Goal: Information Seeking & Learning: Check status

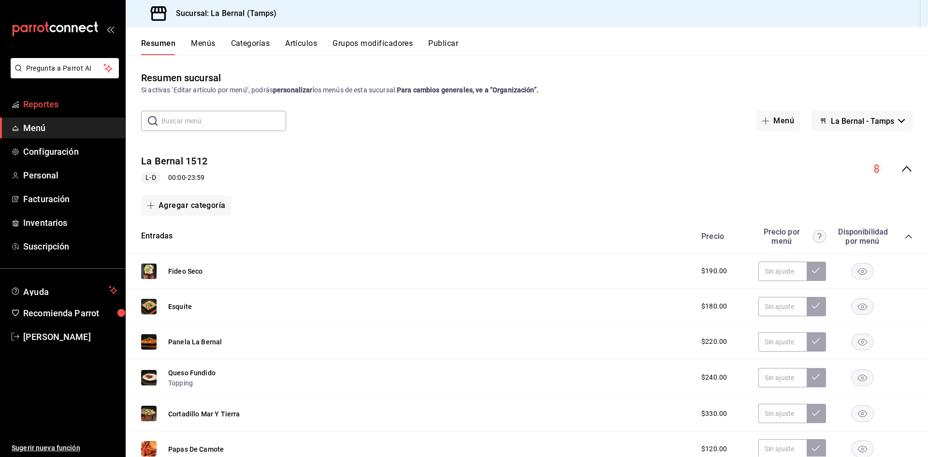
drag, startPoint x: 47, startPoint y: 114, endPoint x: 48, endPoint y: 103, distance: 11.6
click at [47, 114] on ul "Reportes Menú Configuración Personal Facturación Inventarios Suscripción" at bounding box center [62, 175] width 125 height 163
click at [48, 103] on span "Reportes" at bounding box center [70, 104] width 94 height 13
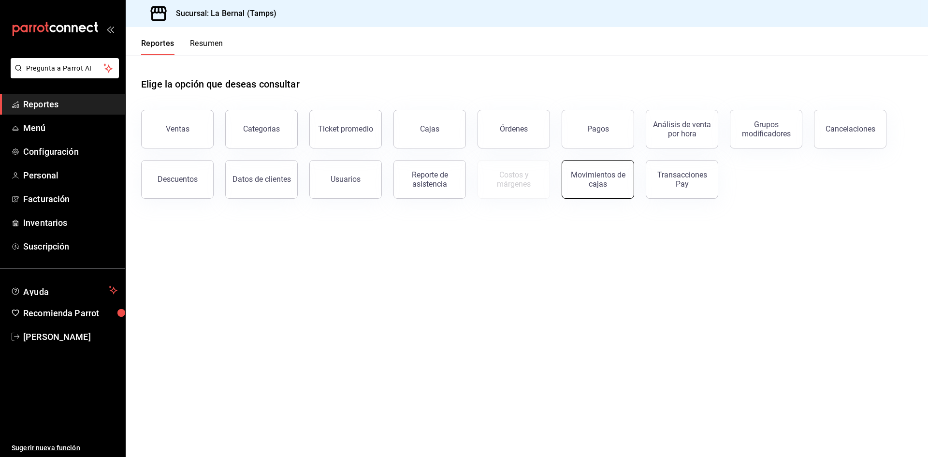
click at [573, 181] on div "Movimientos de cajas" at bounding box center [598, 179] width 60 height 18
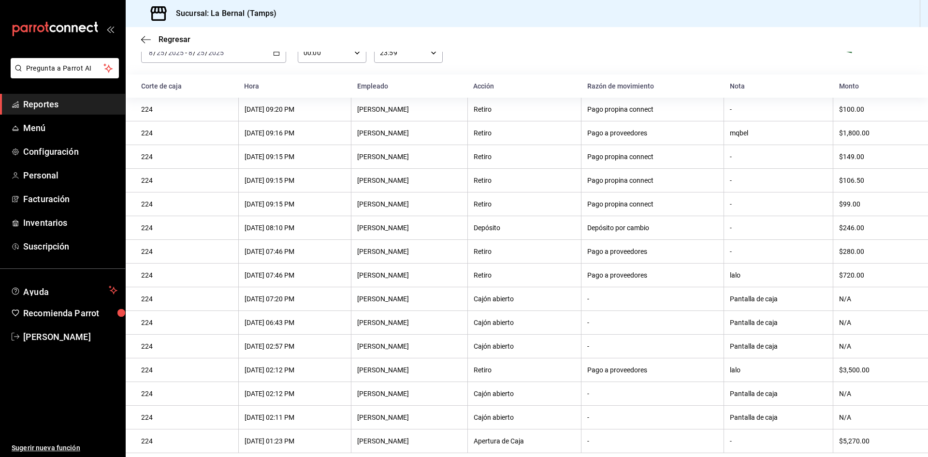
scroll to position [61, 0]
click at [536, 444] on div "Apertura de Caja" at bounding box center [523, 441] width 101 height 8
click at [618, 444] on div "-" at bounding box center [652, 441] width 130 height 8
click at [864, 436] on th "$5,270.00" at bounding box center [880, 441] width 95 height 24
click at [864, 437] on div "$5,270.00" at bounding box center [875, 441] width 73 height 8
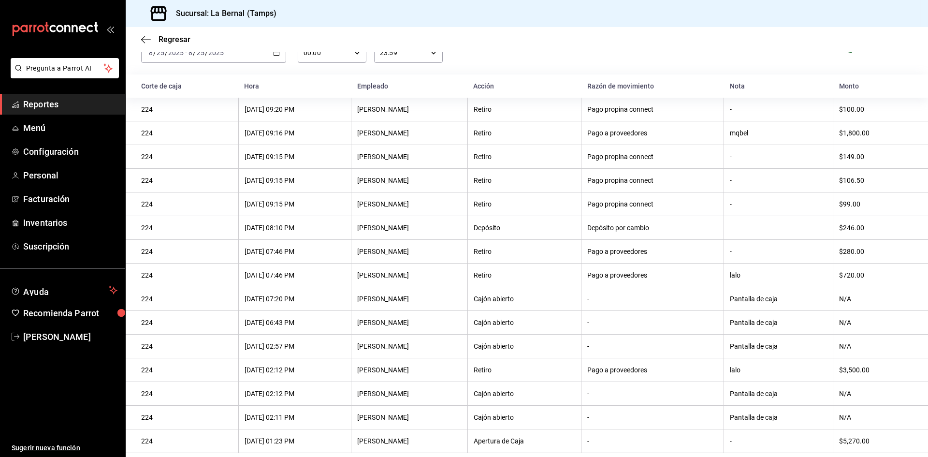
click at [839, 438] on div "$5,270.00" at bounding box center [875, 441] width 73 height 8
click at [842, 418] on div "N/A" at bounding box center [875, 417] width 73 height 8
click at [703, 352] on th "-" at bounding box center [652, 346] width 143 height 24
click at [44, 108] on span "Reportes" at bounding box center [70, 104] width 94 height 13
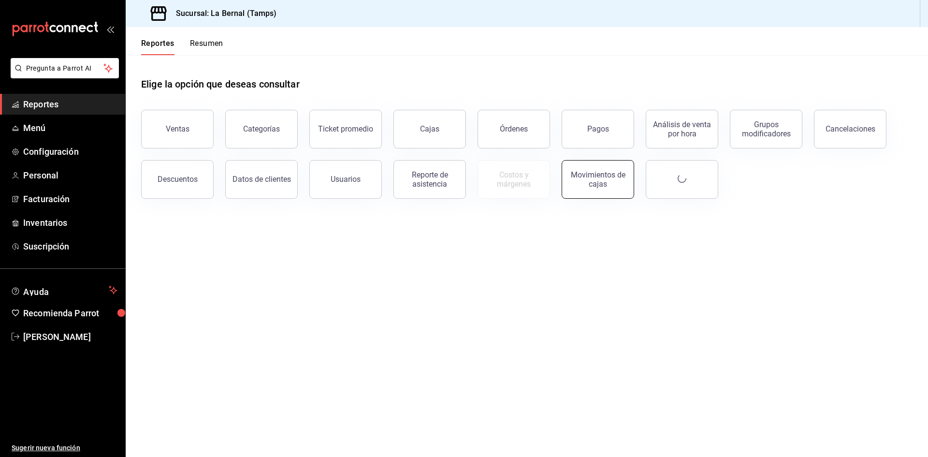
click at [574, 176] on div "Movimientos de cajas" at bounding box center [598, 179] width 60 height 18
